Goal: Information Seeking & Learning: Learn about a topic

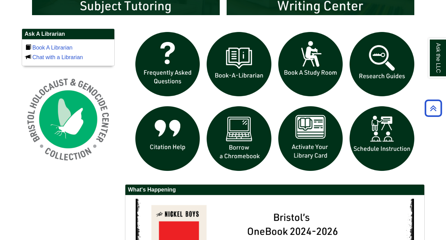
scroll to position [459, 0]
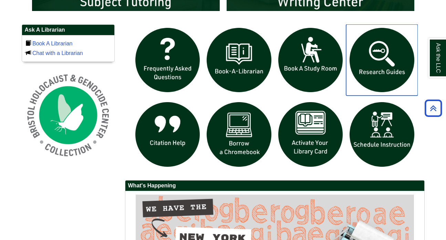
click at [382, 56] on img "slideshow" at bounding box center [382, 60] width 72 height 72
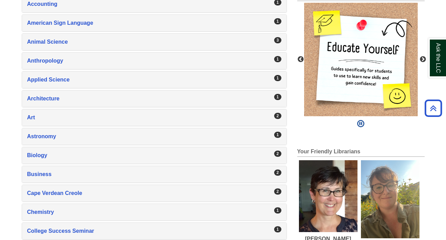
scroll to position [158, 0]
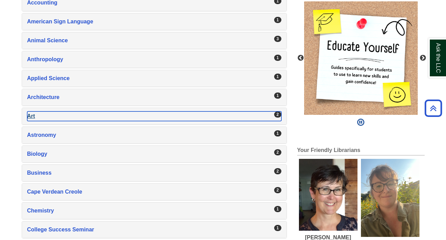
click at [161, 117] on div "Art , 2 guides" at bounding box center [154, 117] width 254 height 10
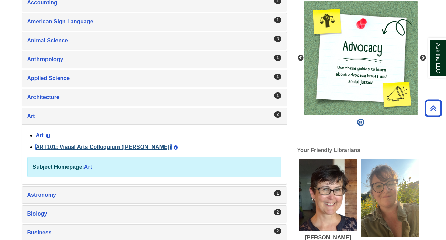
click at [119, 147] on link "ART101: Visual Arts Colloquium ([PERSON_NAME])" at bounding box center [104, 147] width 136 height 6
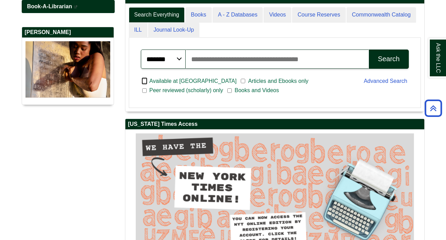
scroll to position [151, 0]
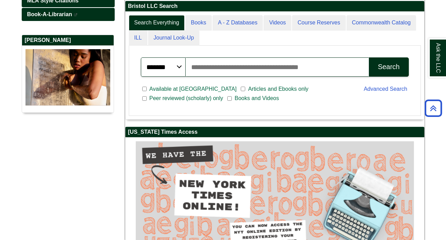
click at [191, 79] on div "******* ***** ****** Search articles, books, journals & more Search" at bounding box center [275, 67] width 276 height 28
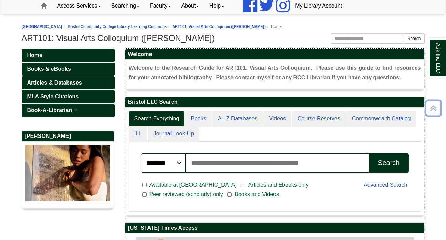
scroll to position [49, 0]
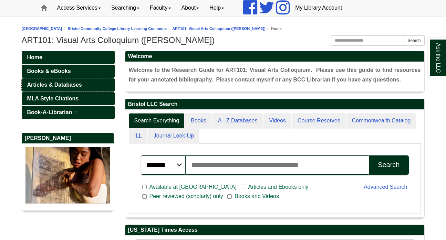
click at [98, 82] on link "Articles & Databases" at bounding box center [68, 85] width 93 height 13
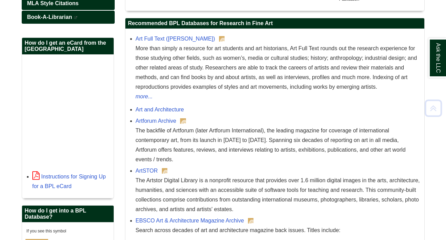
scroll to position [190, 0]
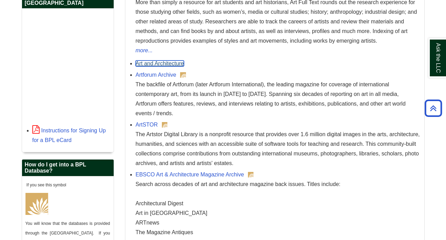
click at [162, 64] on link "Art and Architecture" at bounding box center [160, 64] width 49 height 6
click at [166, 65] on link "Art and Architecture" at bounding box center [160, 64] width 49 height 6
click at [174, 64] on link "Art and Architecture" at bounding box center [160, 64] width 49 height 6
click at [171, 66] on link "Art and Architecture" at bounding box center [160, 64] width 49 height 6
click at [166, 64] on link "Art and Architecture" at bounding box center [160, 64] width 49 height 6
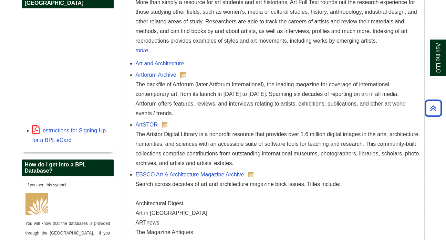
click at [166, 67] on div "Art and Architecture" at bounding box center [278, 64] width 285 height 10
click at [166, 64] on link "Art and Architecture" at bounding box center [160, 64] width 49 height 6
click at [172, 65] on link "Art and Architecture" at bounding box center [160, 64] width 49 height 6
